Goal: Check status: Check status

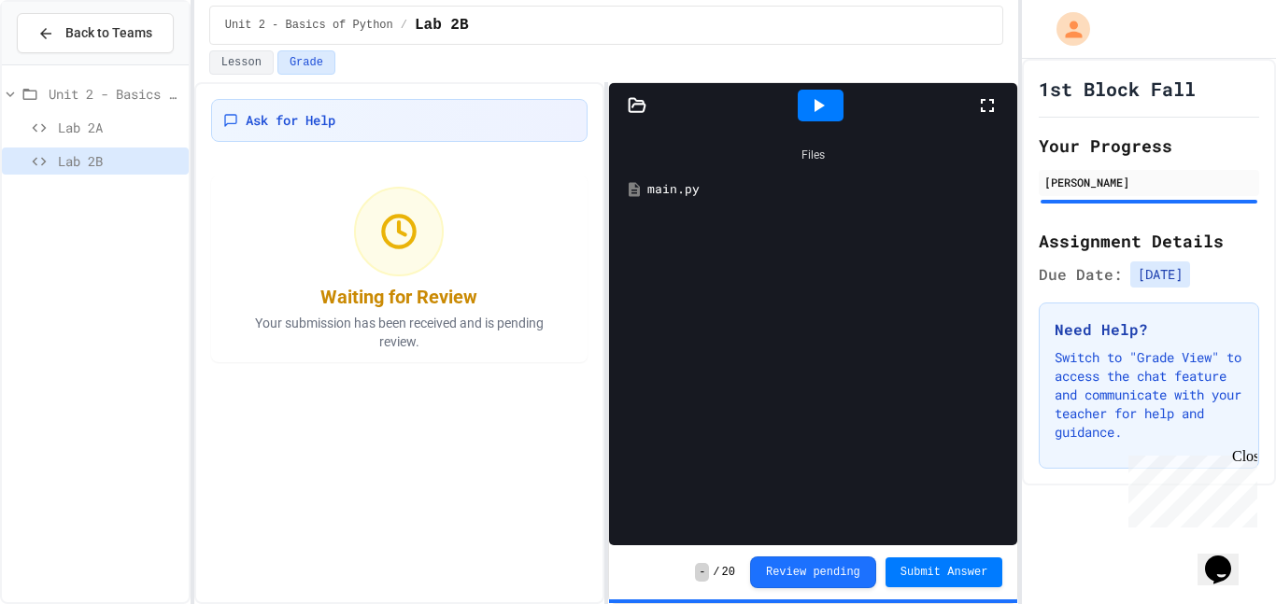
click at [92, 158] on span "Lab 2B" at bounding box center [119, 161] width 123 height 20
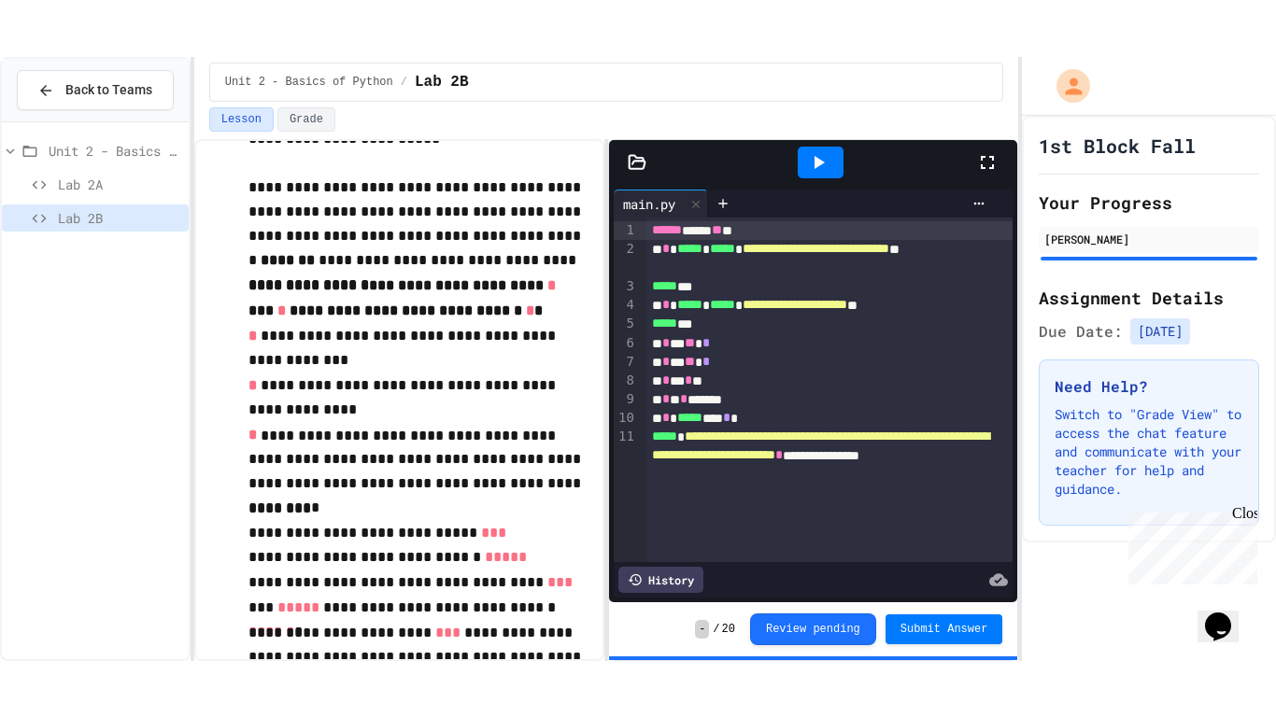
scroll to position [131, 0]
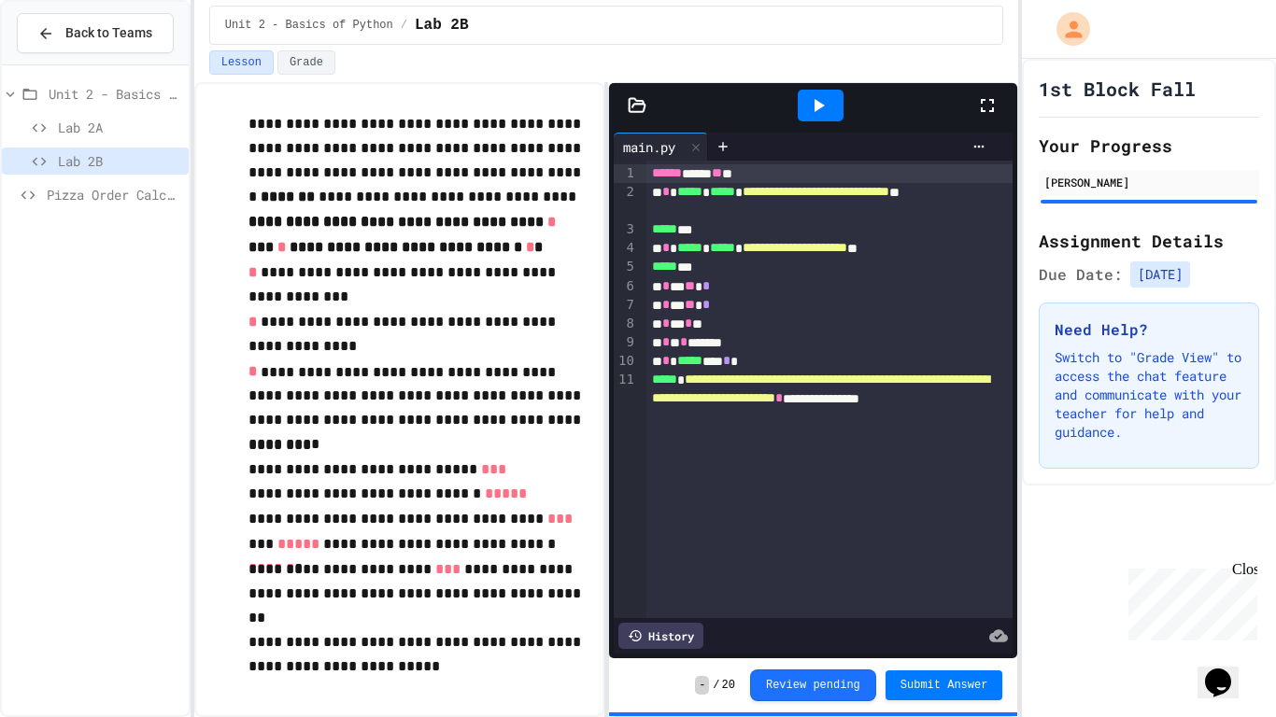
click at [105, 215] on div "Unit 2 - Basics of Python Lab 2A Lab 2B Pizza Order Calculator" at bounding box center [95, 147] width 187 height 149
click at [121, 198] on div "Unit 2 - Basics of Python Lab 2A Lab 2B" at bounding box center [95, 390] width 187 height 635
